Goal: Transaction & Acquisition: Purchase product/service

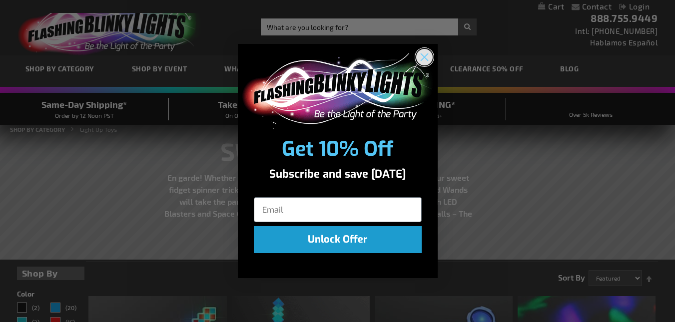
click at [418, 59] on circle "Close dialog" at bounding box center [424, 57] width 16 height 16
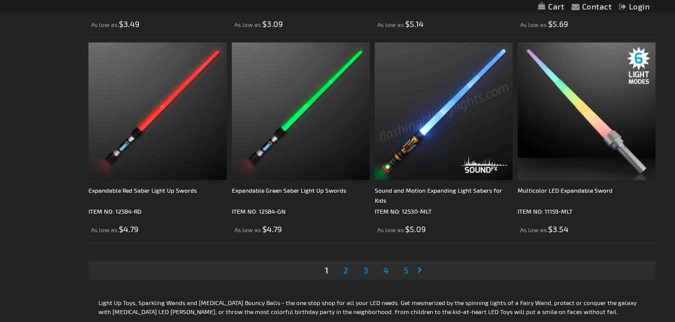
scroll to position [3149, 0]
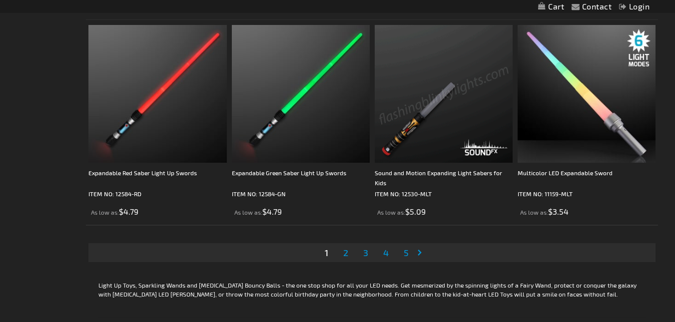
click at [343, 251] on span "2" at bounding box center [345, 252] width 5 height 11
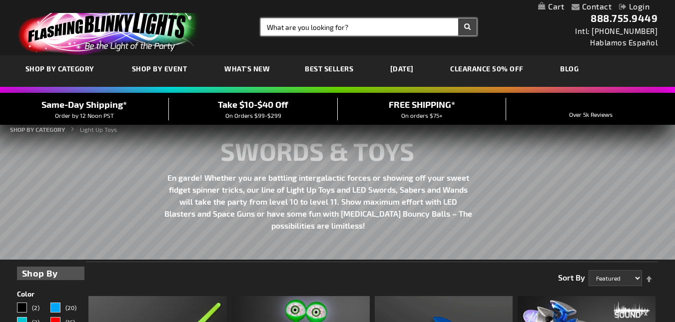
click at [353, 30] on input "Search" at bounding box center [369, 26] width 216 height 17
type input "wand"
click at [458, 18] on button "Search" at bounding box center [467, 26] width 18 height 17
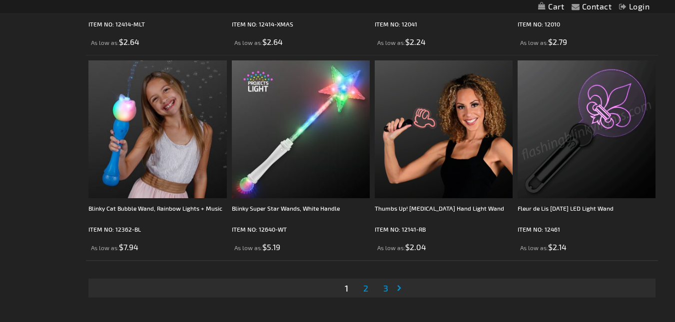
scroll to position [3047, 0]
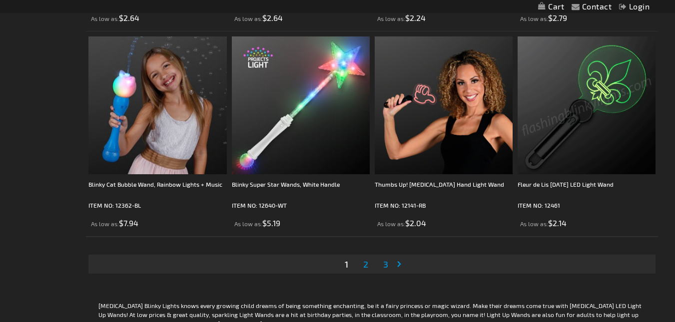
click at [363, 263] on span "2" at bounding box center [365, 264] width 5 height 11
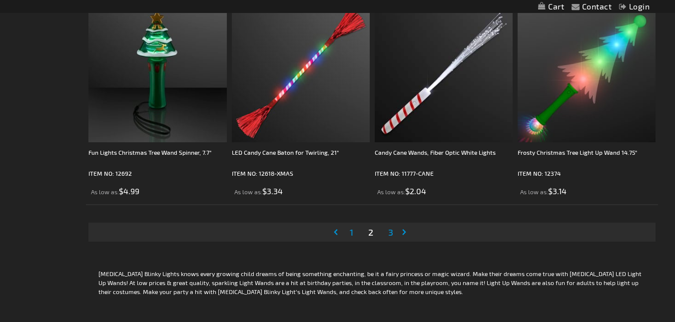
scroll to position [3199, 0]
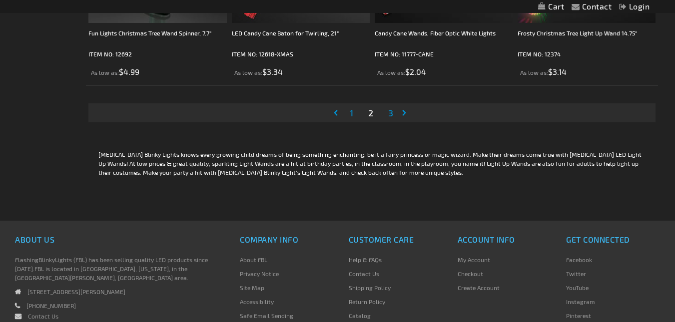
click at [390, 111] on span "3" at bounding box center [390, 112] width 5 height 11
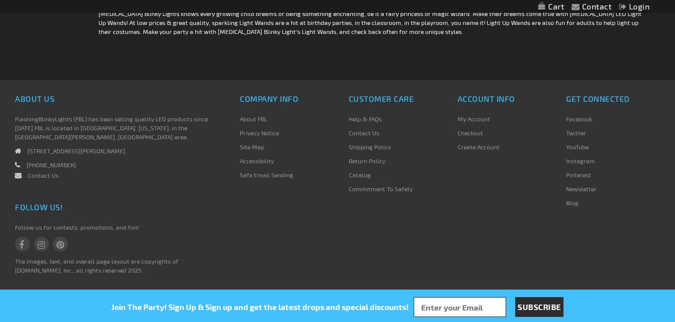
scroll to position [2399, 0]
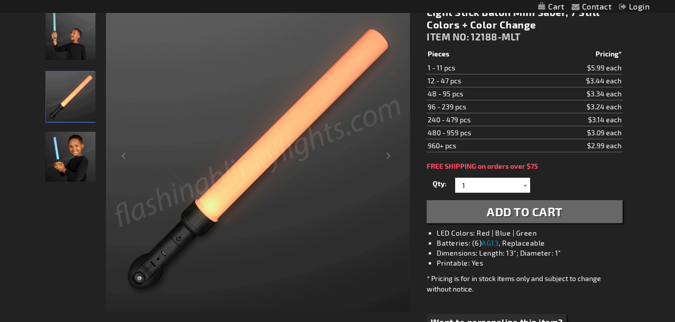
scroll to position [100, 0]
